Goal: Check status

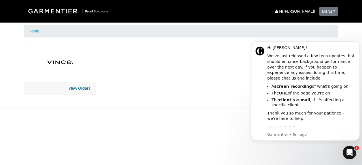
click at [79, 88] on link "View Orders" at bounding box center [79, 88] width 22 height 5
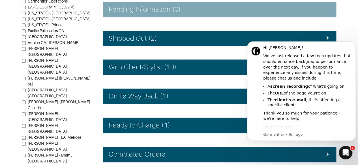
scroll to position [125, 0]
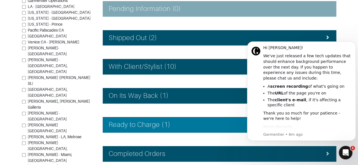
click at [185, 127] on div "Ready to Charge (1)" at bounding box center [219, 125] width 221 height 8
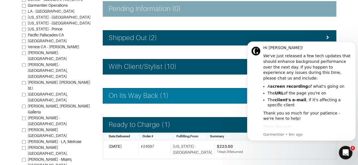
click at [201, 97] on div "On Its Way Back (1)" at bounding box center [219, 96] width 221 height 8
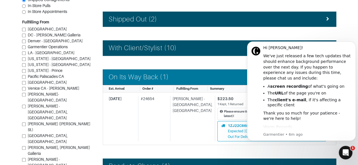
scroll to position [143, 0]
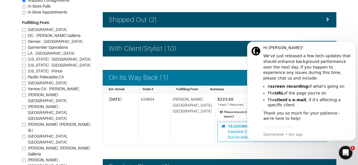
click at [183, 45] on div "With Client/Stylist (10)" at bounding box center [219, 49] width 221 height 8
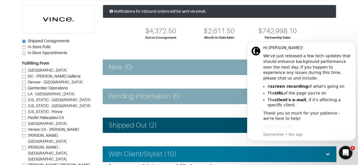
scroll to position [0, 0]
